Goal: Transaction & Acquisition: Purchase product/service

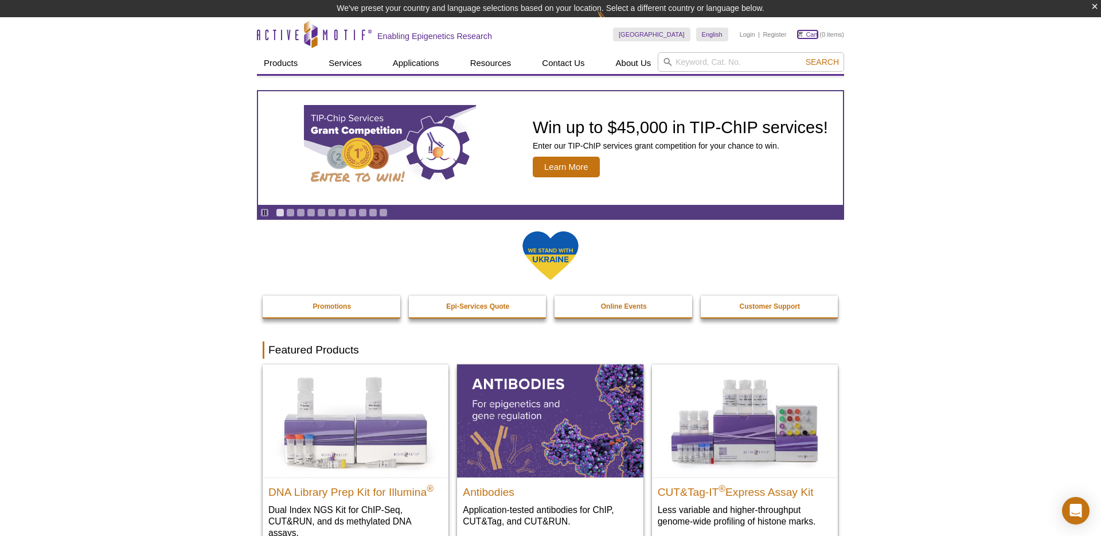
click at [809, 35] on link "Cart" at bounding box center [808, 34] width 20 height 8
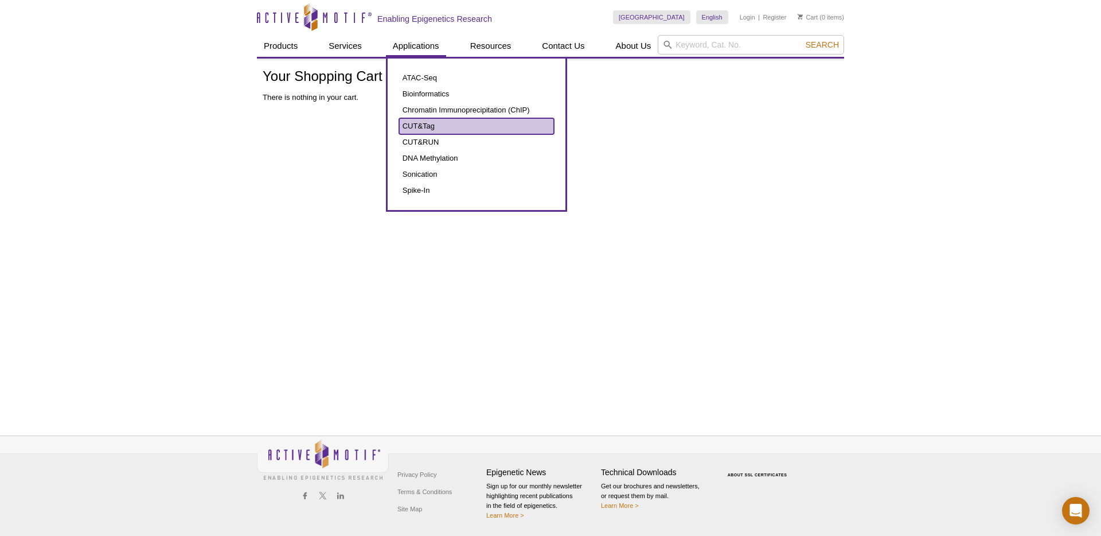
click at [412, 121] on link "CUT&Tag" at bounding box center [476, 126] width 155 height 16
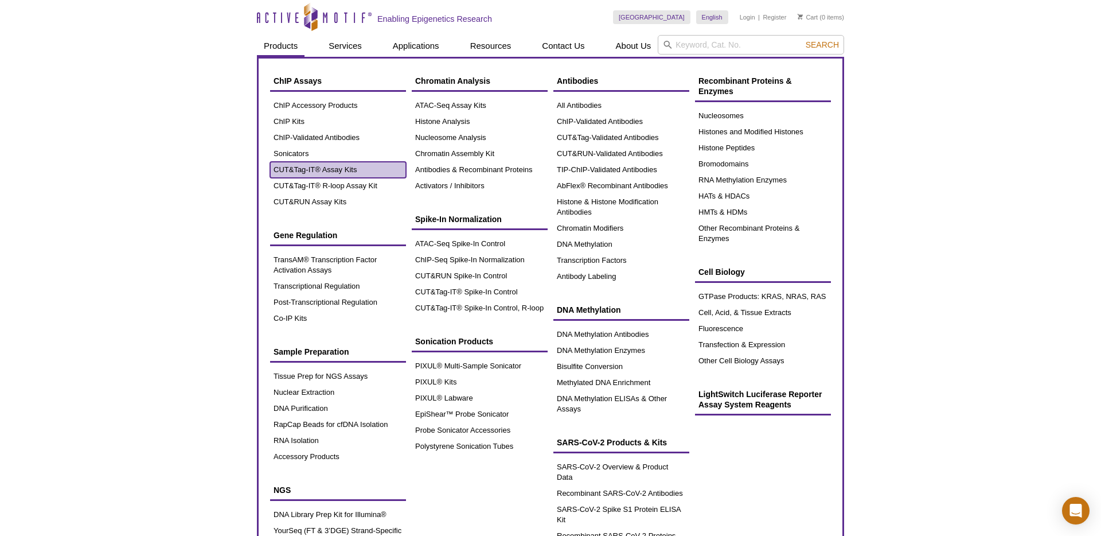
click at [357, 166] on link "CUT&Tag-IT® Assay Kits" at bounding box center [338, 170] width 136 height 16
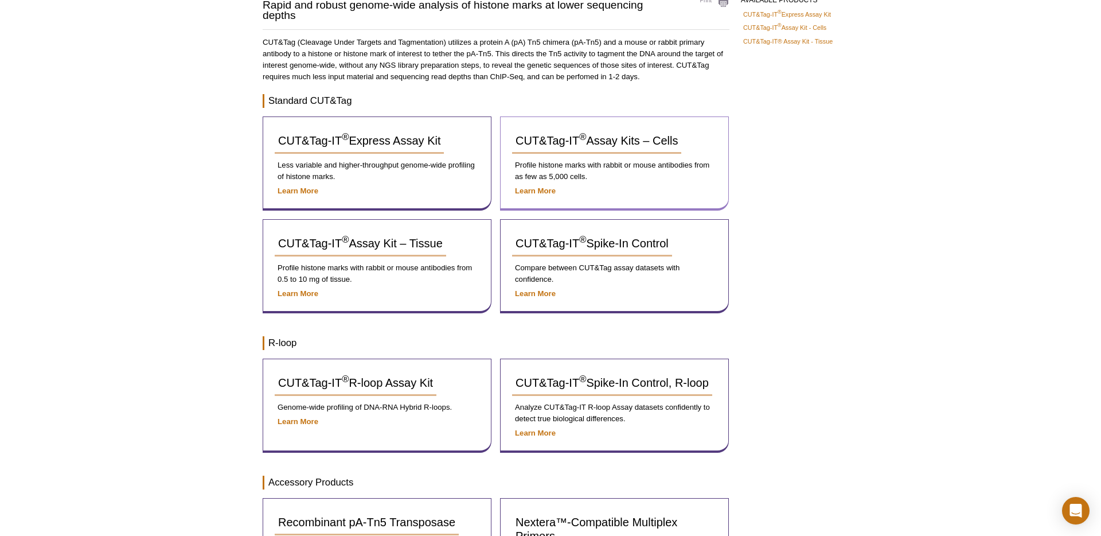
scroll to position [107, 0]
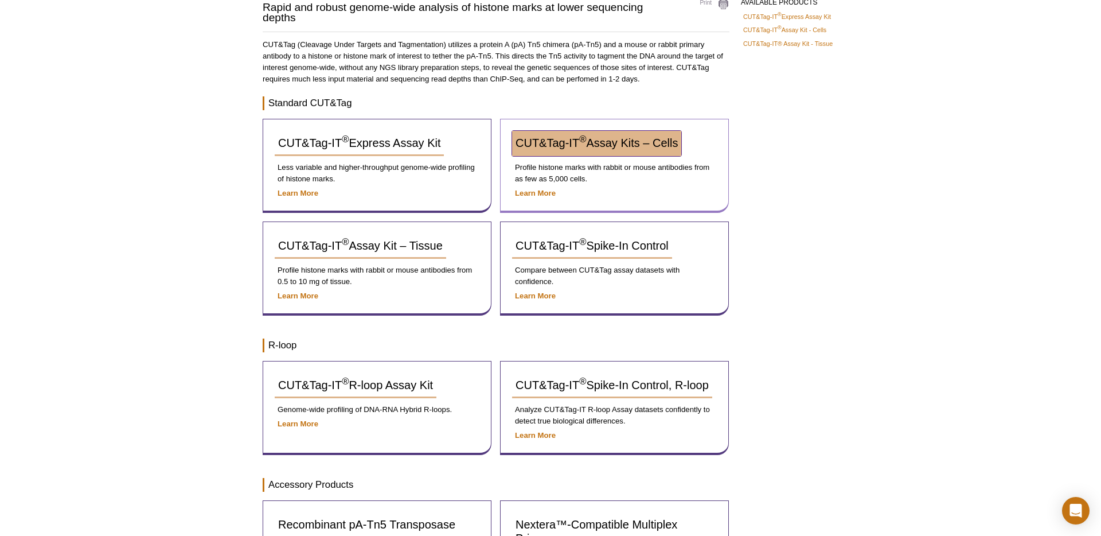
click at [598, 146] on span "CUT&Tag-IT ® Assay Kits – Cells" at bounding box center [597, 143] width 162 height 13
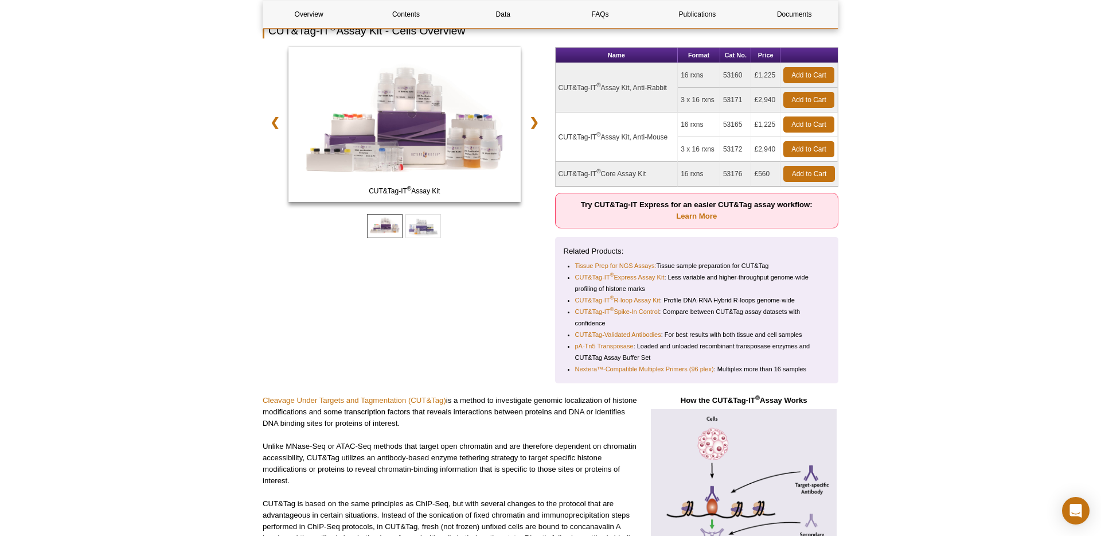
scroll to position [157, 0]
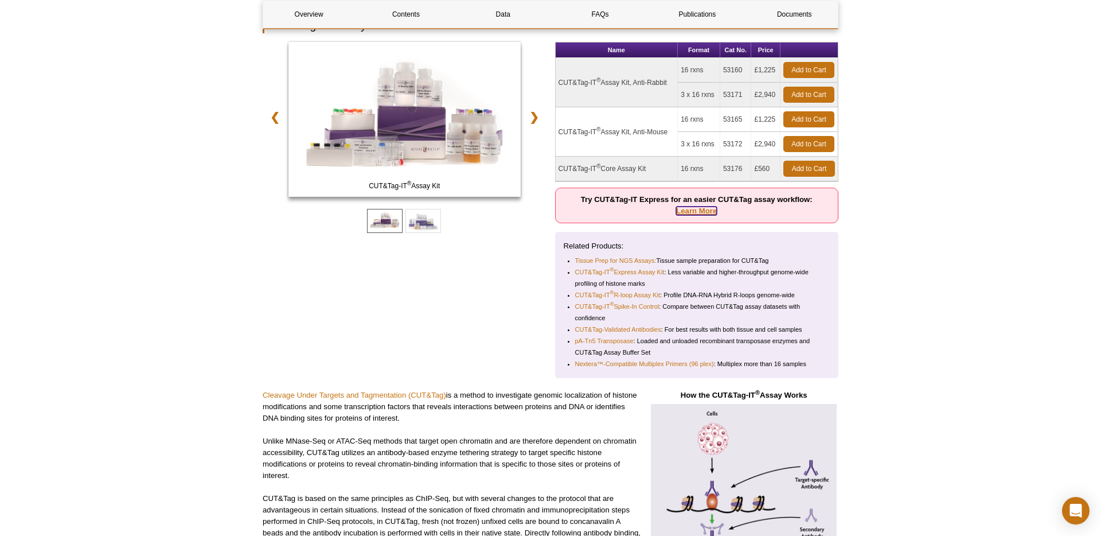
click at [705, 209] on link "Learn More" at bounding box center [696, 211] width 41 height 9
click at [636, 307] on link "CUT&Tag-IT ® Spike-In Control" at bounding box center [617, 306] width 84 height 11
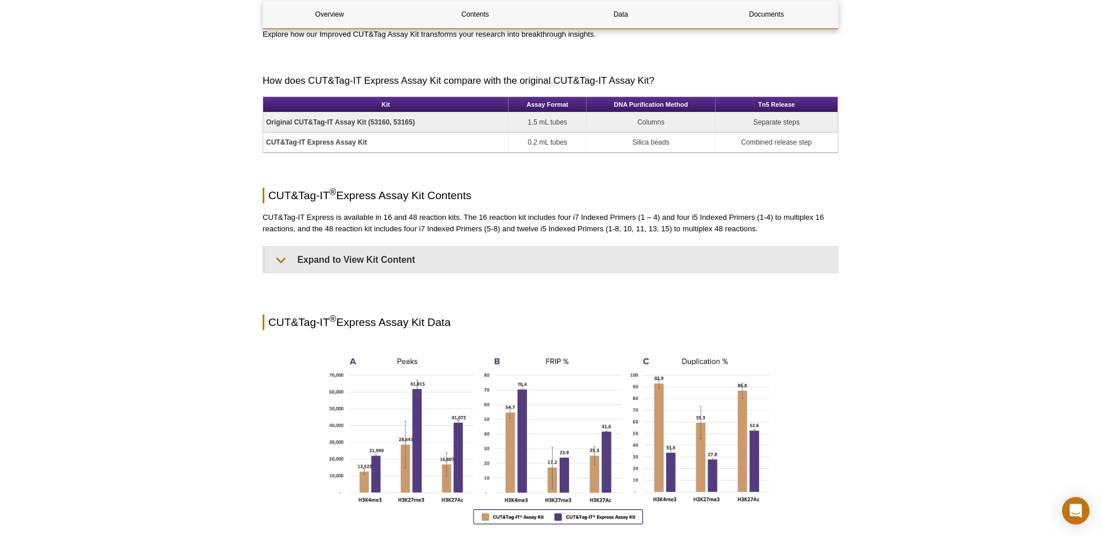
scroll to position [678, 0]
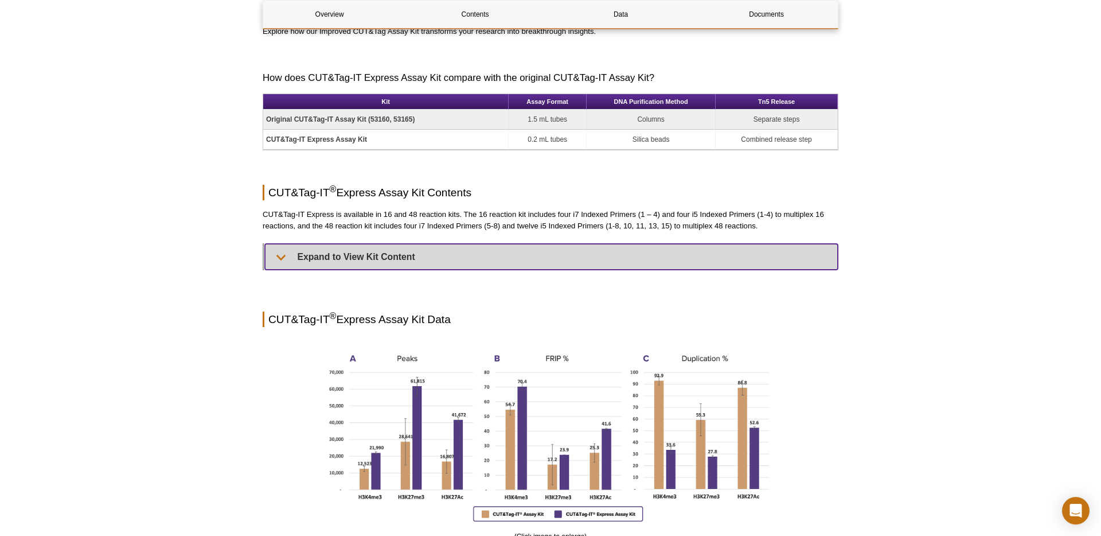
click at [277, 252] on summary "Expand to View Kit Content" at bounding box center [551, 257] width 573 height 26
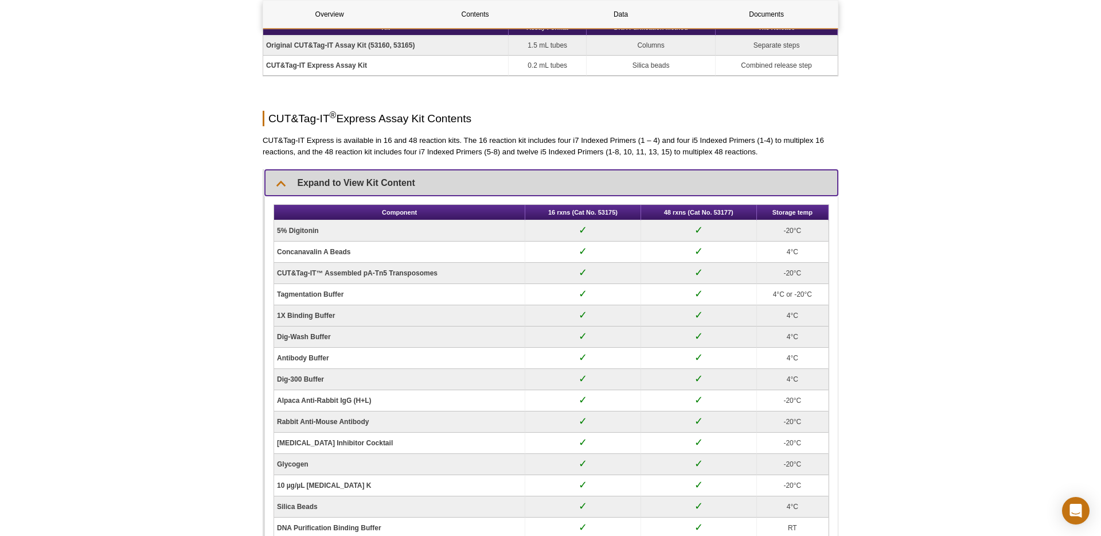
scroll to position [792, 0]
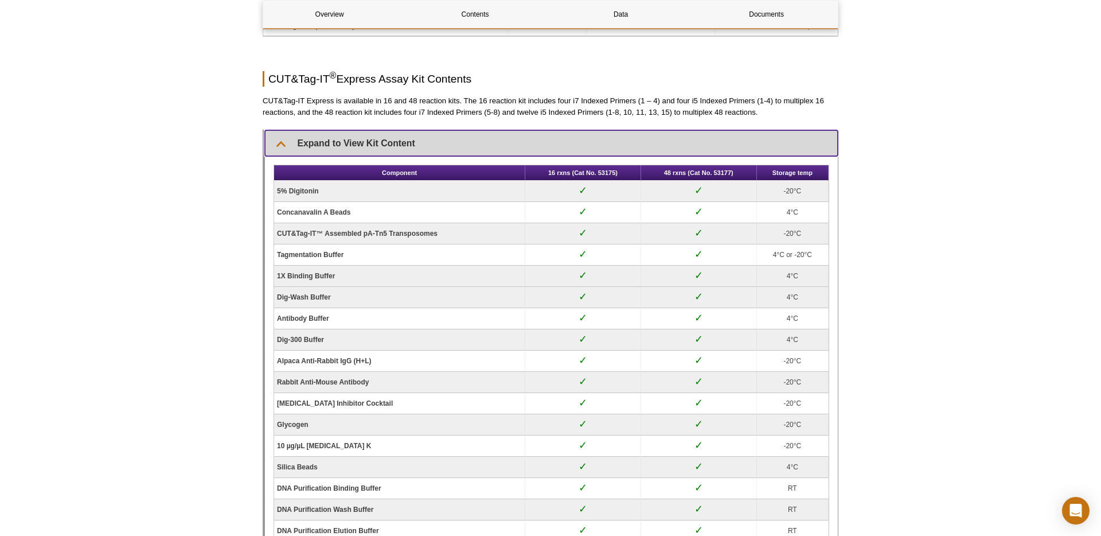
click at [280, 147] on summary "Expand to View Kit Content" at bounding box center [551, 143] width 573 height 26
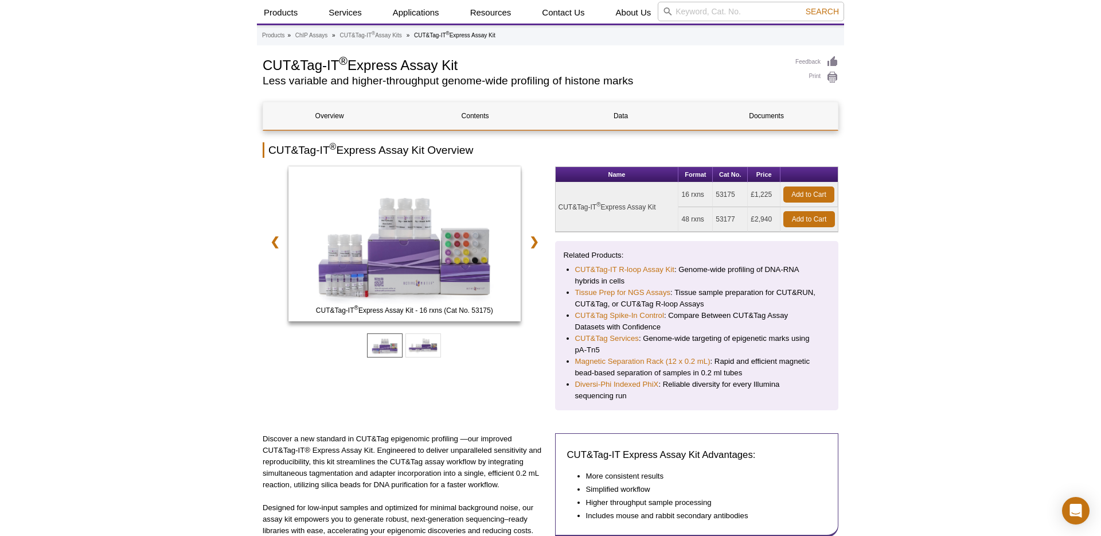
scroll to position [0, 0]
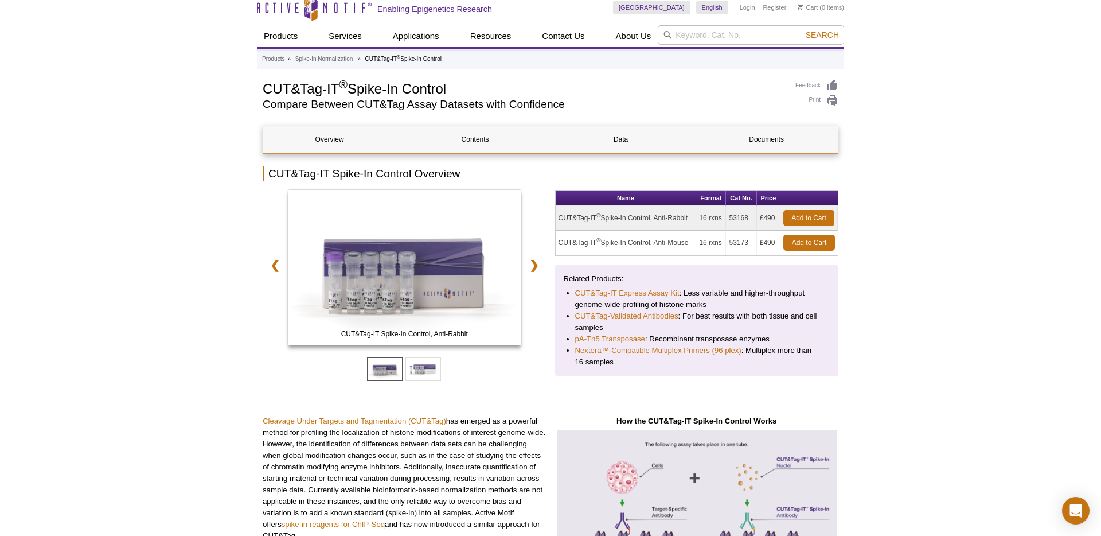
scroll to position [5, 0]
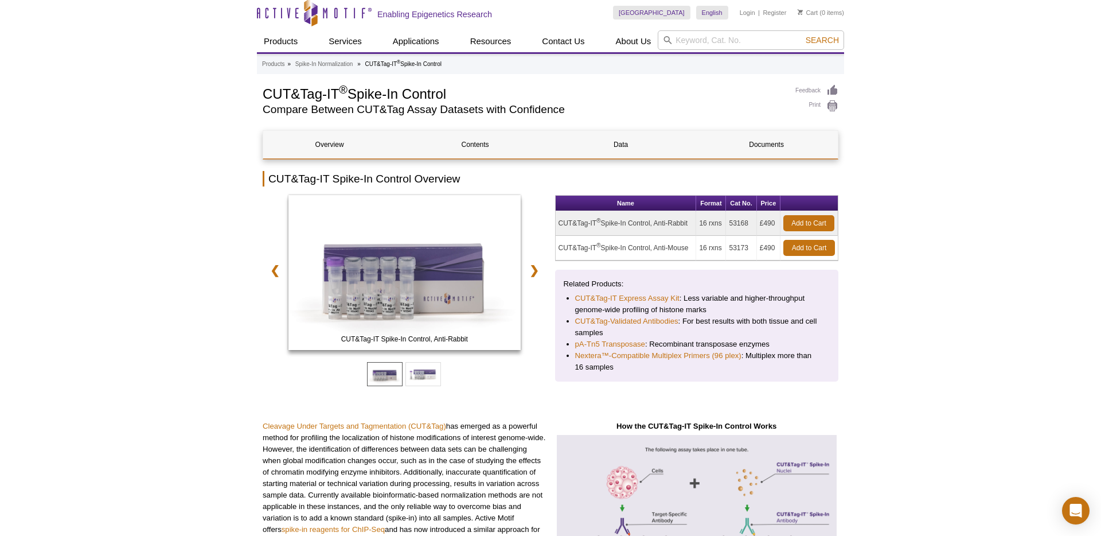
click at [742, 223] on td "53168" at bounding box center [741, 223] width 30 height 25
copy td "53168"
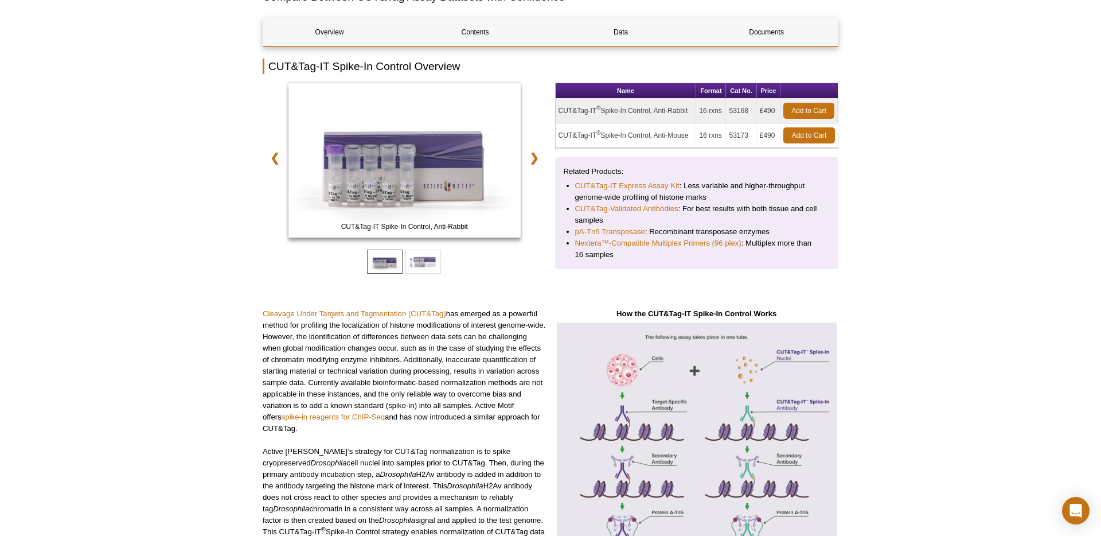
scroll to position [98, 0]
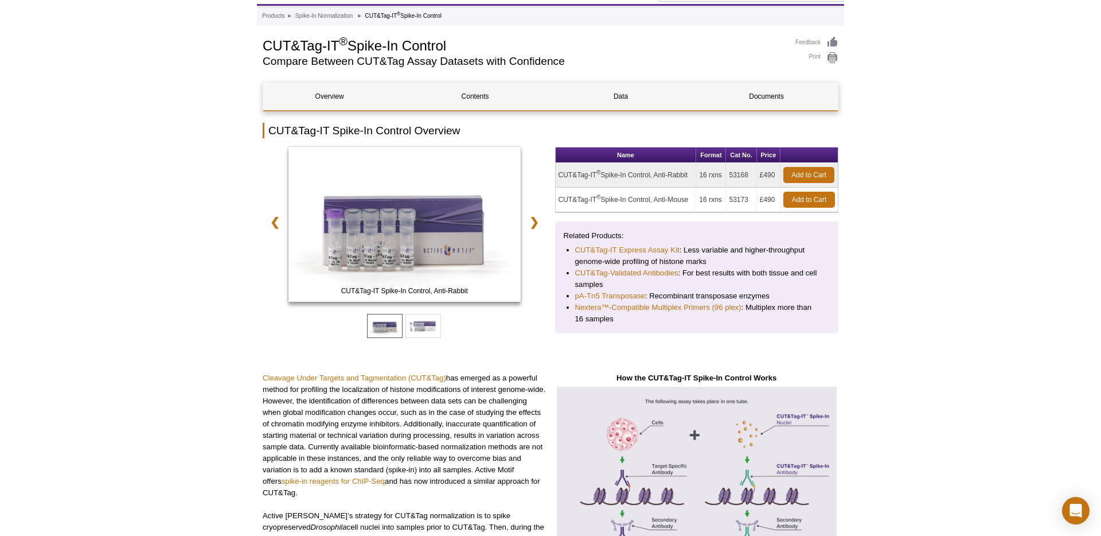
scroll to position [47, 0]
